Goal: Task Accomplishment & Management: Use online tool/utility

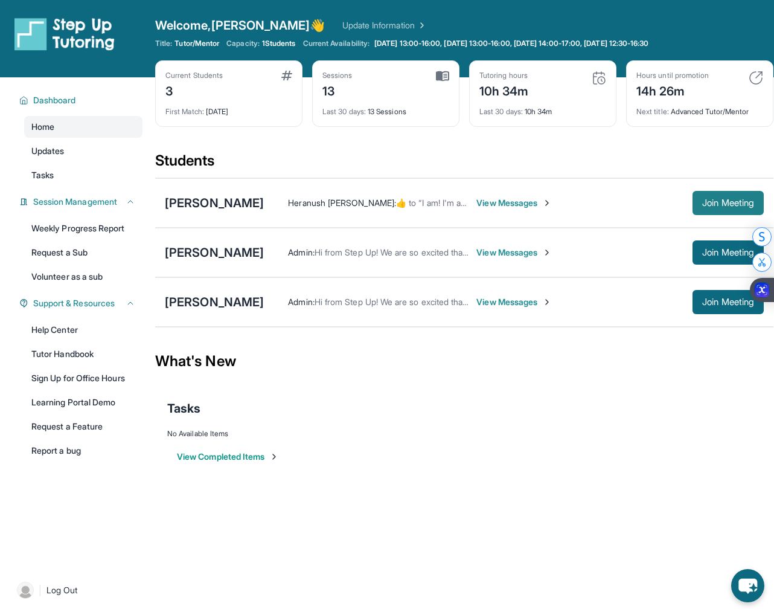
click at [716, 191] on button "Join Meeting" at bounding box center [728, 203] width 71 height 24
